Goal: Task Accomplishment & Management: Use online tool/utility

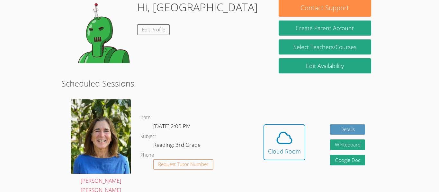
scroll to position [106, 0]
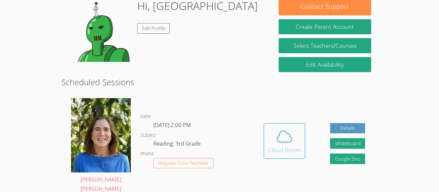
click at [277, 134] on icon at bounding box center [284, 137] width 18 height 18
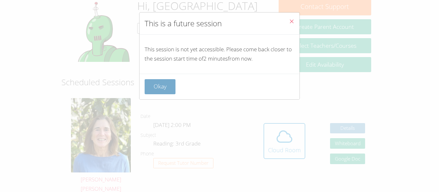
click at [162, 87] on button "Okay" at bounding box center [160, 86] width 31 height 15
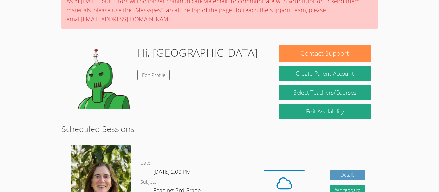
scroll to position [58, 0]
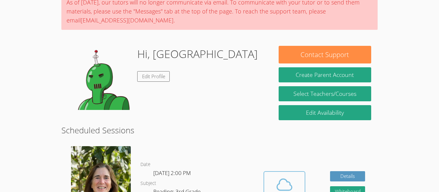
click at [269, 176] on span at bounding box center [284, 185] width 33 height 18
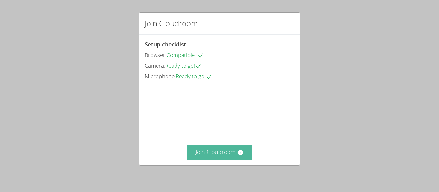
click at [234, 147] on button "Join Cloudroom" at bounding box center [220, 153] width 66 height 16
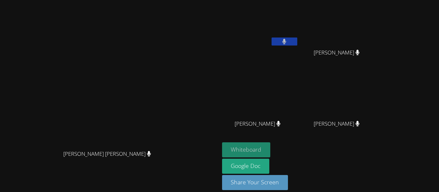
click at [270, 148] on button "Whiteboard" at bounding box center [246, 150] width 49 height 15
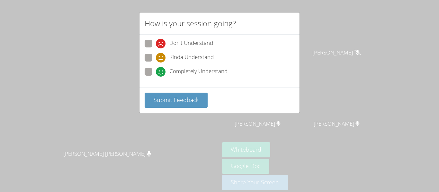
click at [156, 77] on span at bounding box center [156, 77] width 0 height 0
click at [156, 73] on input "Completely Understand" at bounding box center [158, 70] width 5 height 5
radio input "true"
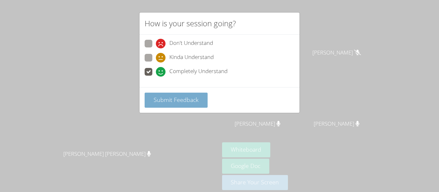
click at [182, 98] on span "Submit Feedback" at bounding box center [176, 100] width 45 height 8
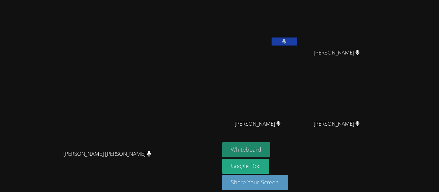
click at [270, 149] on button "Whiteboard" at bounding box center [246, 150] width 49 height 15
